Goal: Transaction & Acquisition: Subscribe to service/newsletter

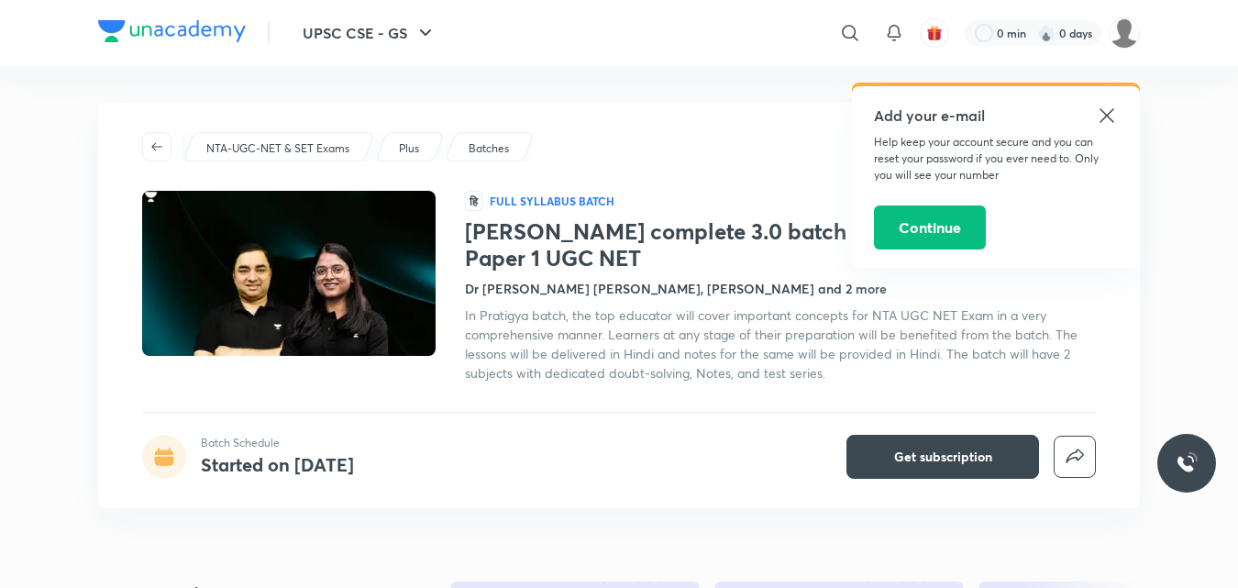
click at [613, 293] on h4 "Dr [PERSON_NAME] [PERSON_NAME], [PERSON_NAME] and 2 more" at bounding box center [676, 288] width 422 height 19
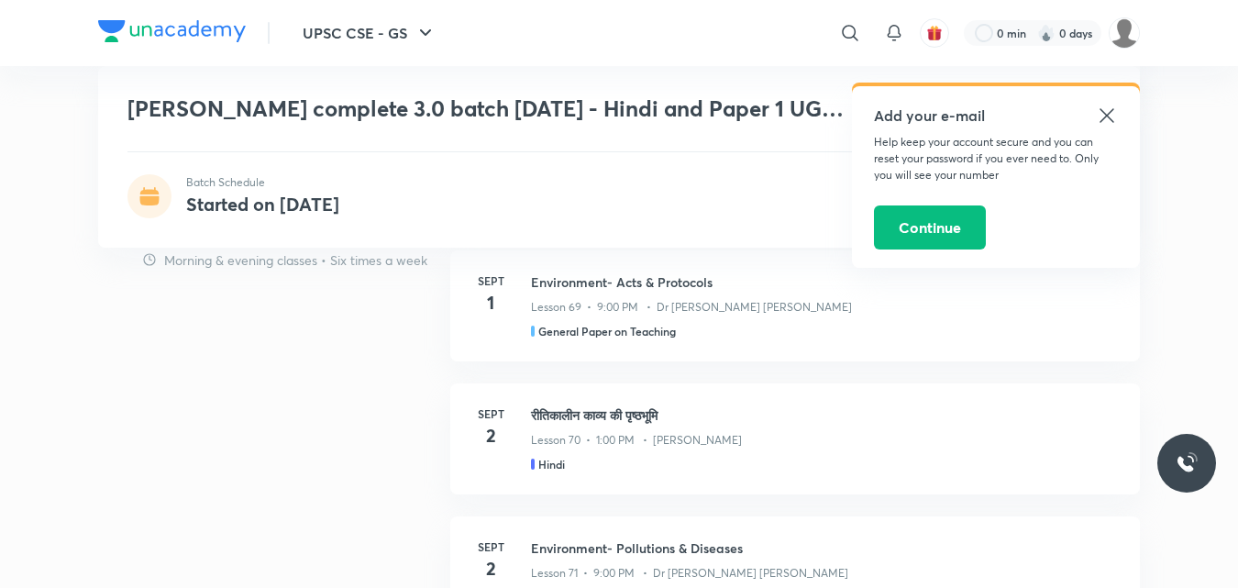
scroll to position [1907, 0]
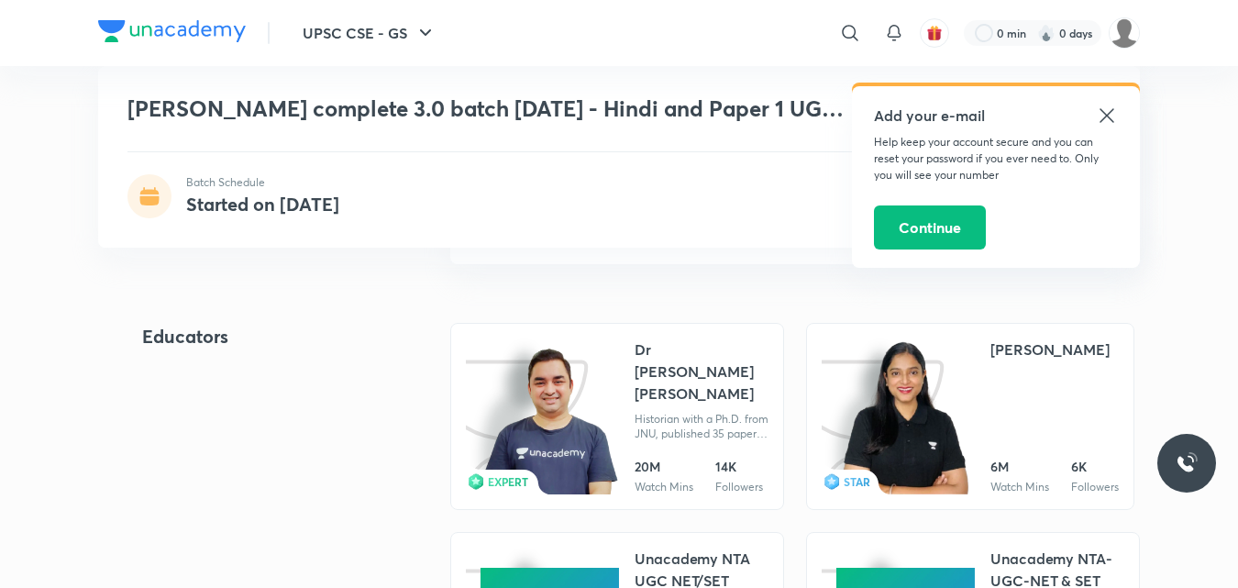
click at [620, 405] on link "EXPERT Dr Amit Kumar Singh Historian with a Ph.D. from JNU, published 35 papers…" at bounding box center [617, 416] width 334 height 187
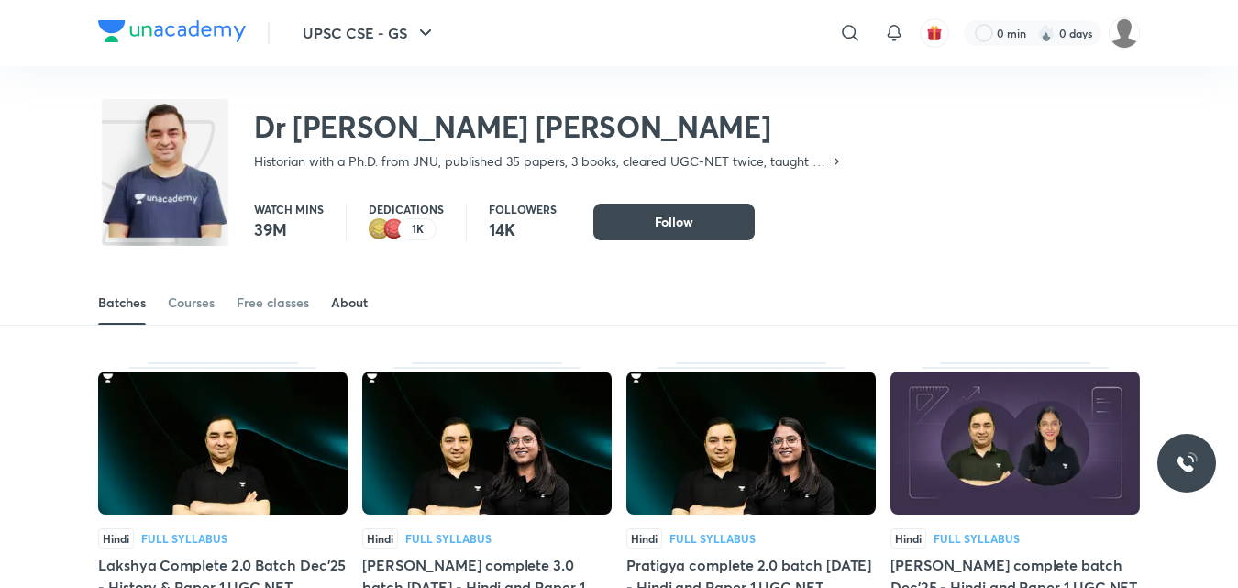
click at [355, 300] on div "About" at bounding box center [349, 302] width 37 height 18
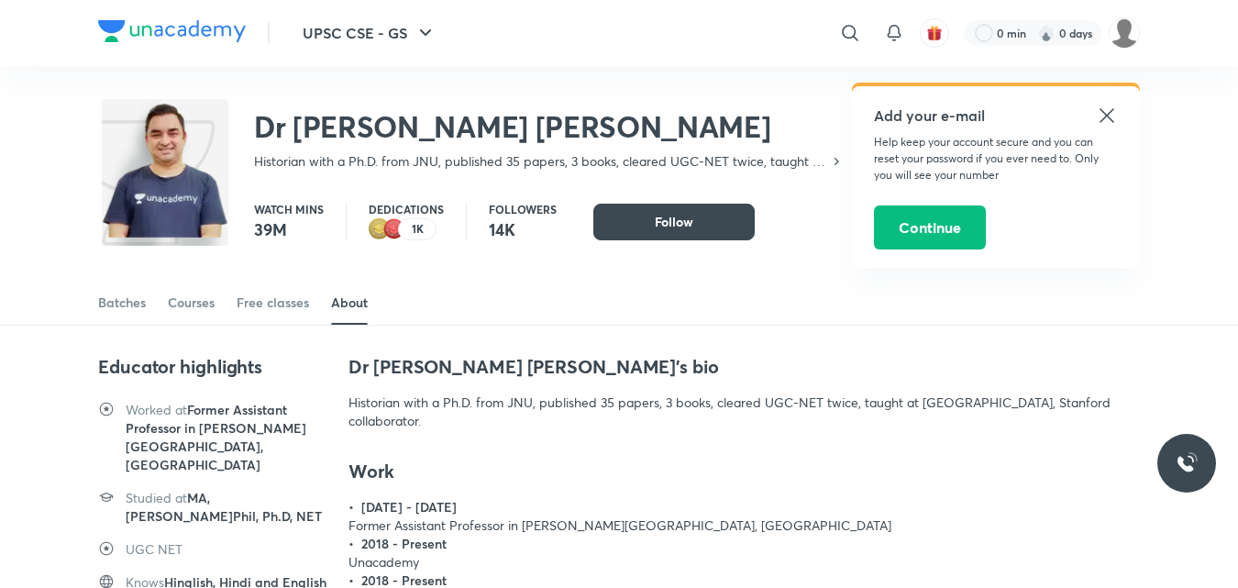
click at [1106, 121] on icon at bounding box center [1107, 116] width 22 height 22
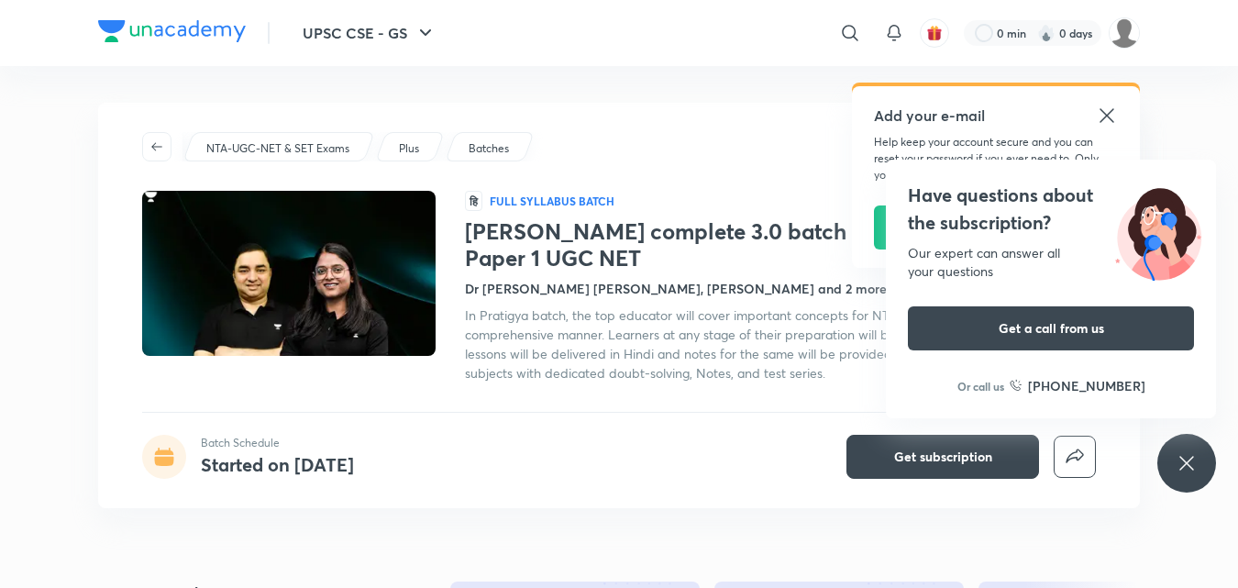
click at [1110, 112] on icon at bounding box center [1106, 115] width 14 height 14
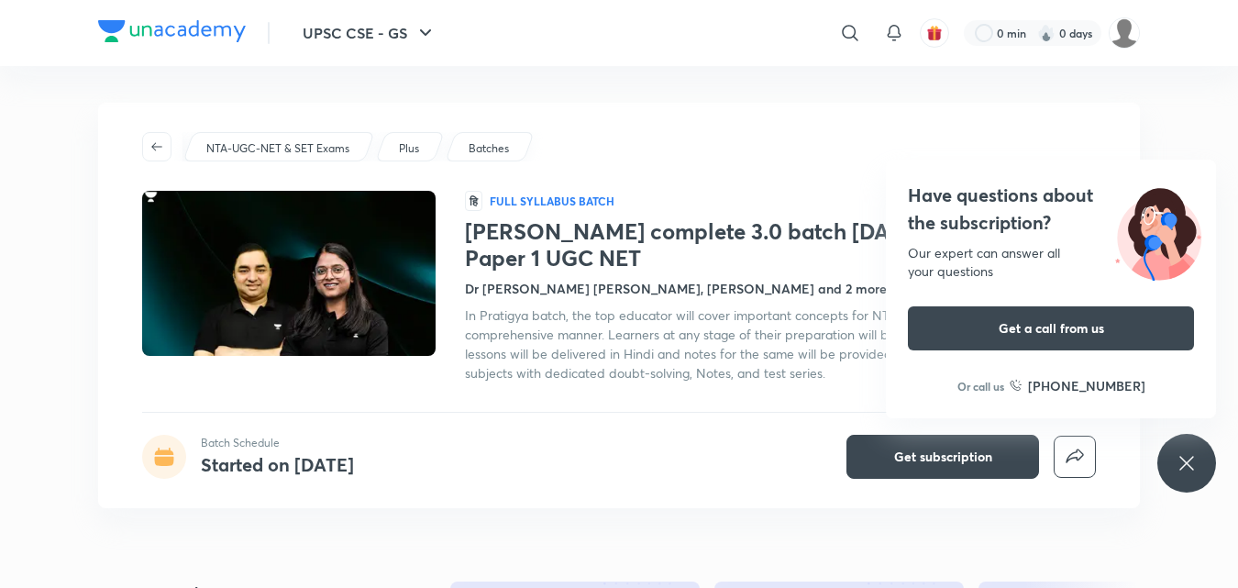
click at [1182, 476] on div "Have questions about the subscription? Our expert can answer all your questions…" at bounding box center [1186, 463] width 59 height 59
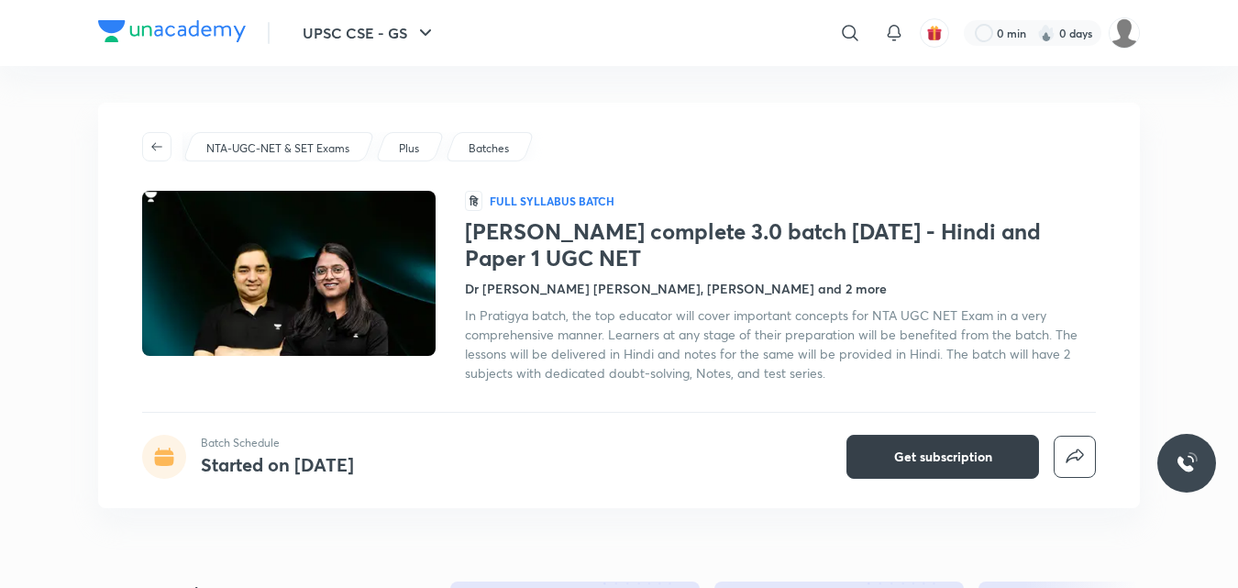
click at [970, 459] on span "Get subscription" at bounding box center [943, 456] width 98 height 18
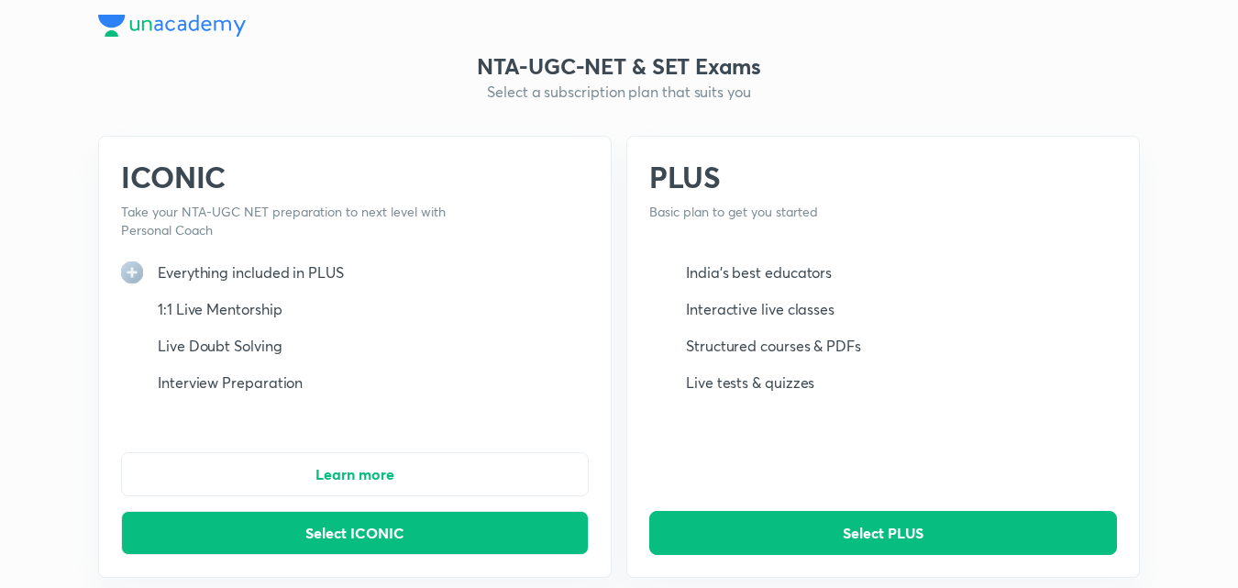
click at [880, 453] on div "PLUS Basic plan to get you started India's best educators Interactive live clas…" at bounding box center [882, 357] width 513 height 442
click at [432, 532] on button "Select ICONIC" at bounding box center [355, 533] width 468 height 44
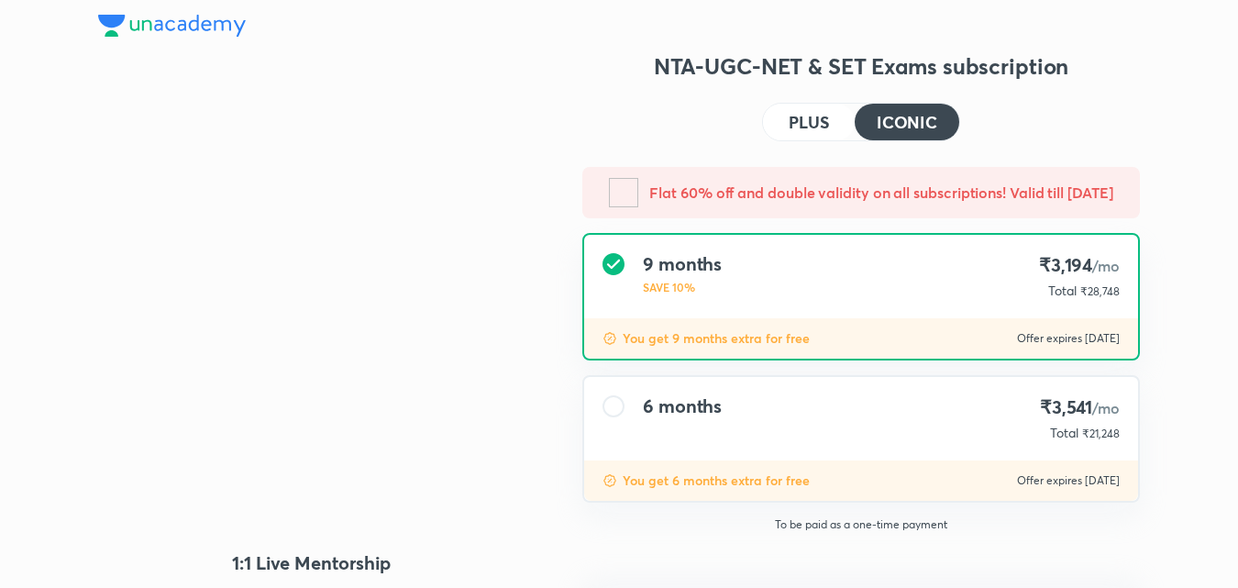
type input "UNLOCK"
